Goal: Task Accomplishment & Management: Complete application form

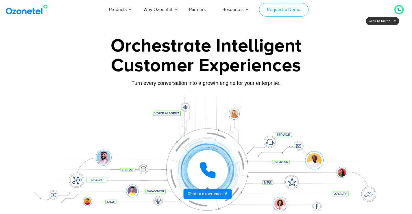
click at [272, 13] on link "Request a Demo" at bounding box center [283, 10] width 49 height 14
